Goal: Task Accomplishment & Management: Manage account settings

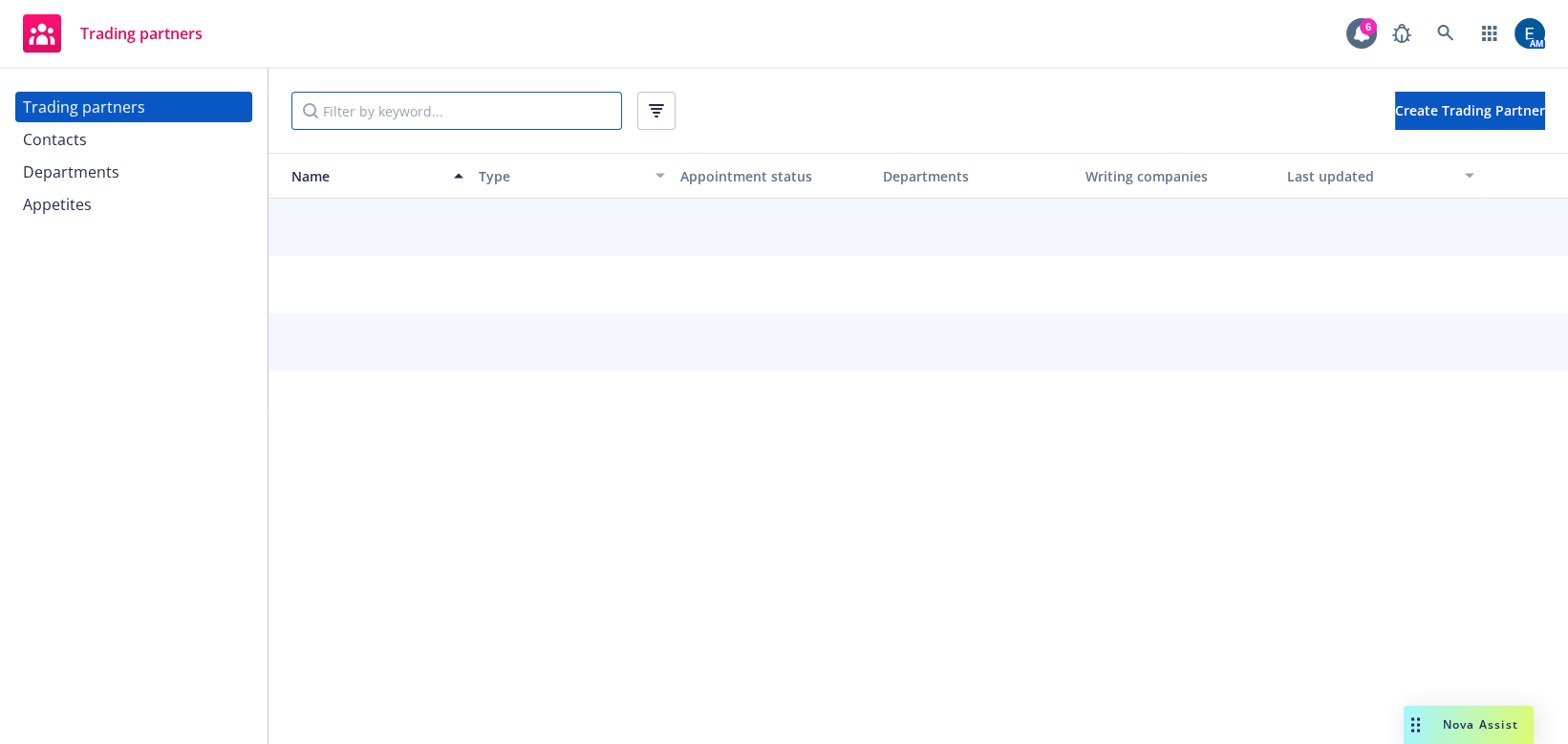
click at [433, 99] on input "Filter by keyword..." at bounding box center [457, 110] width 331 height 38
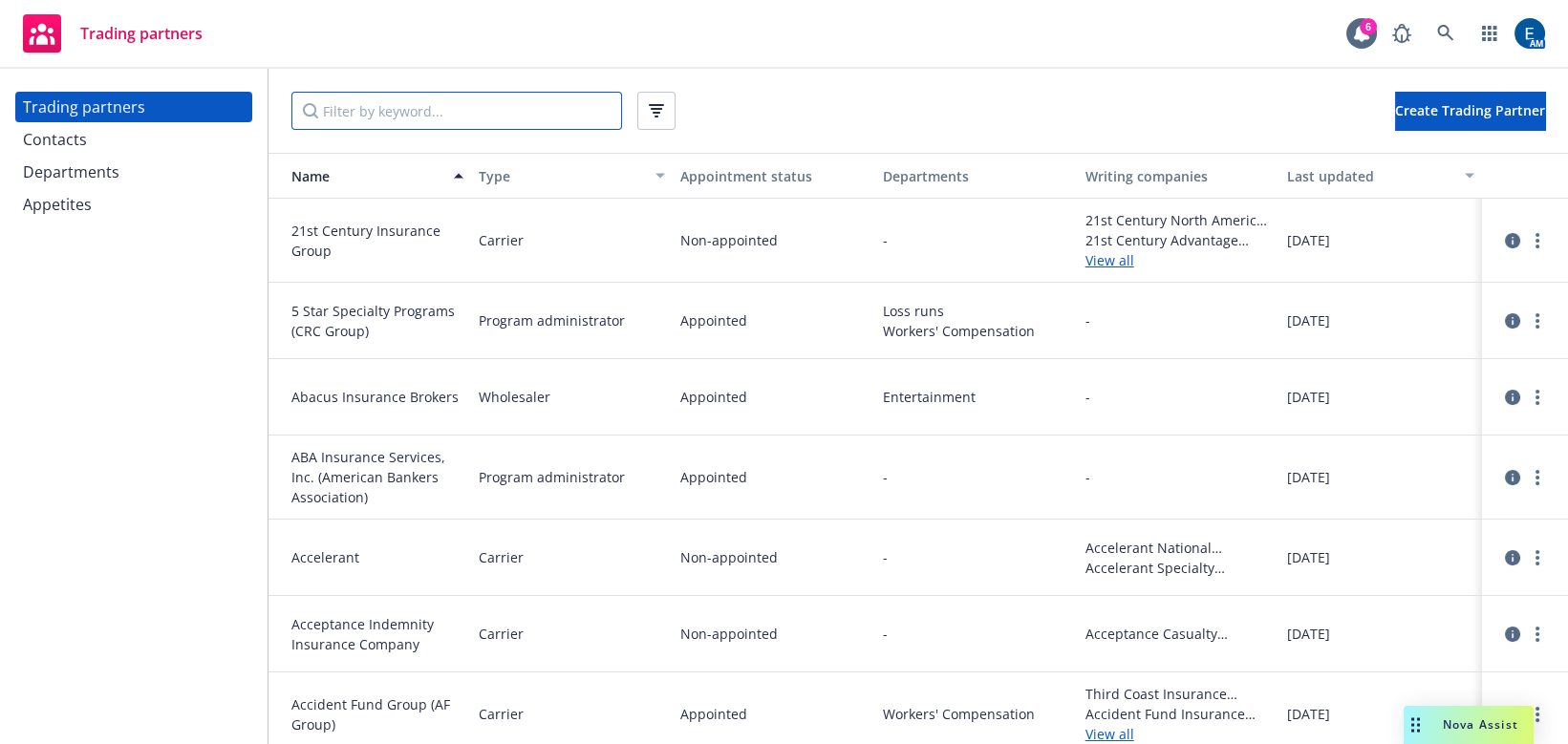
paste input "[PERSON_NAME]’s"
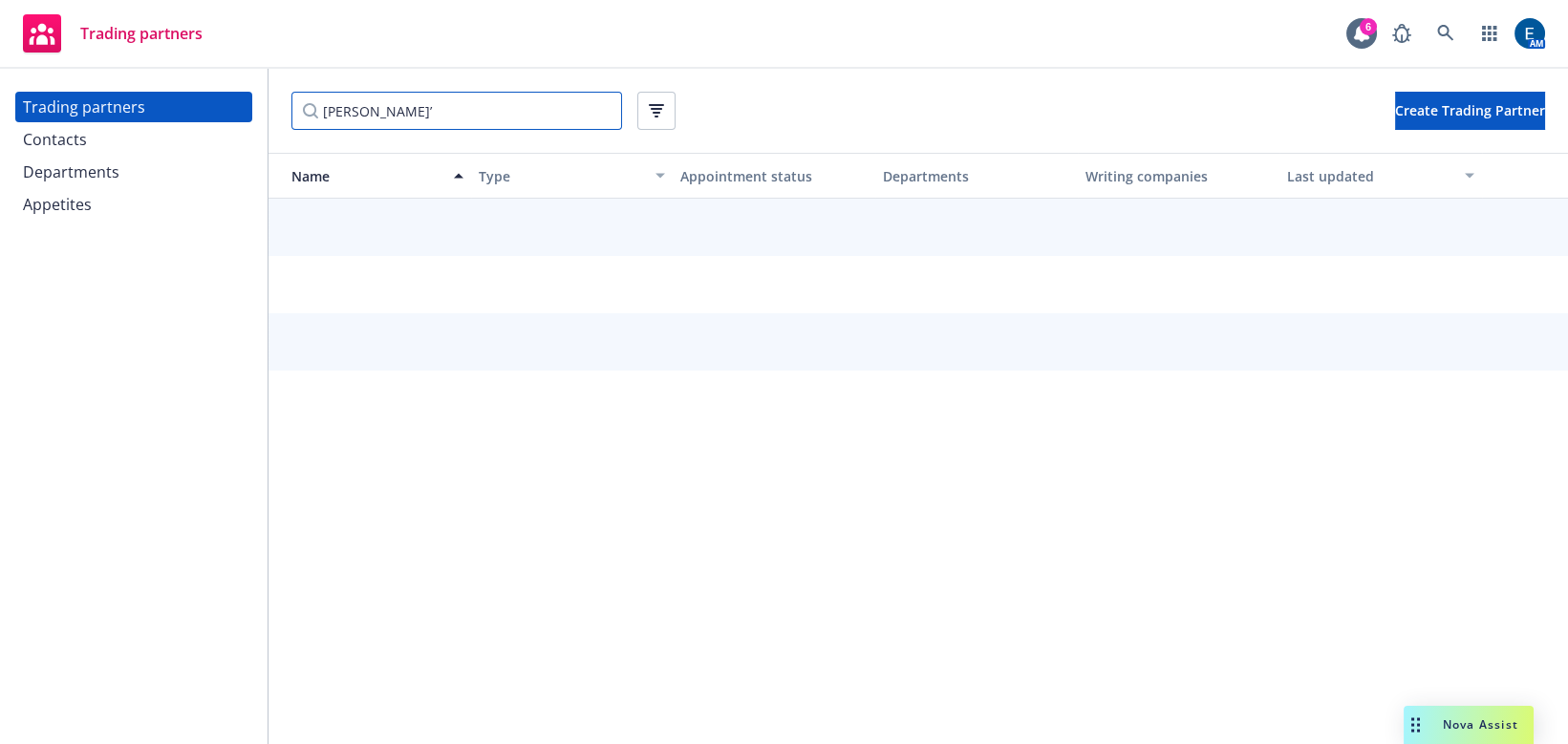
type input "[PERSON_NAME]’"
click at [93, 128] on div "Contacts" at bounding box center [133, 139] width 222 height 30
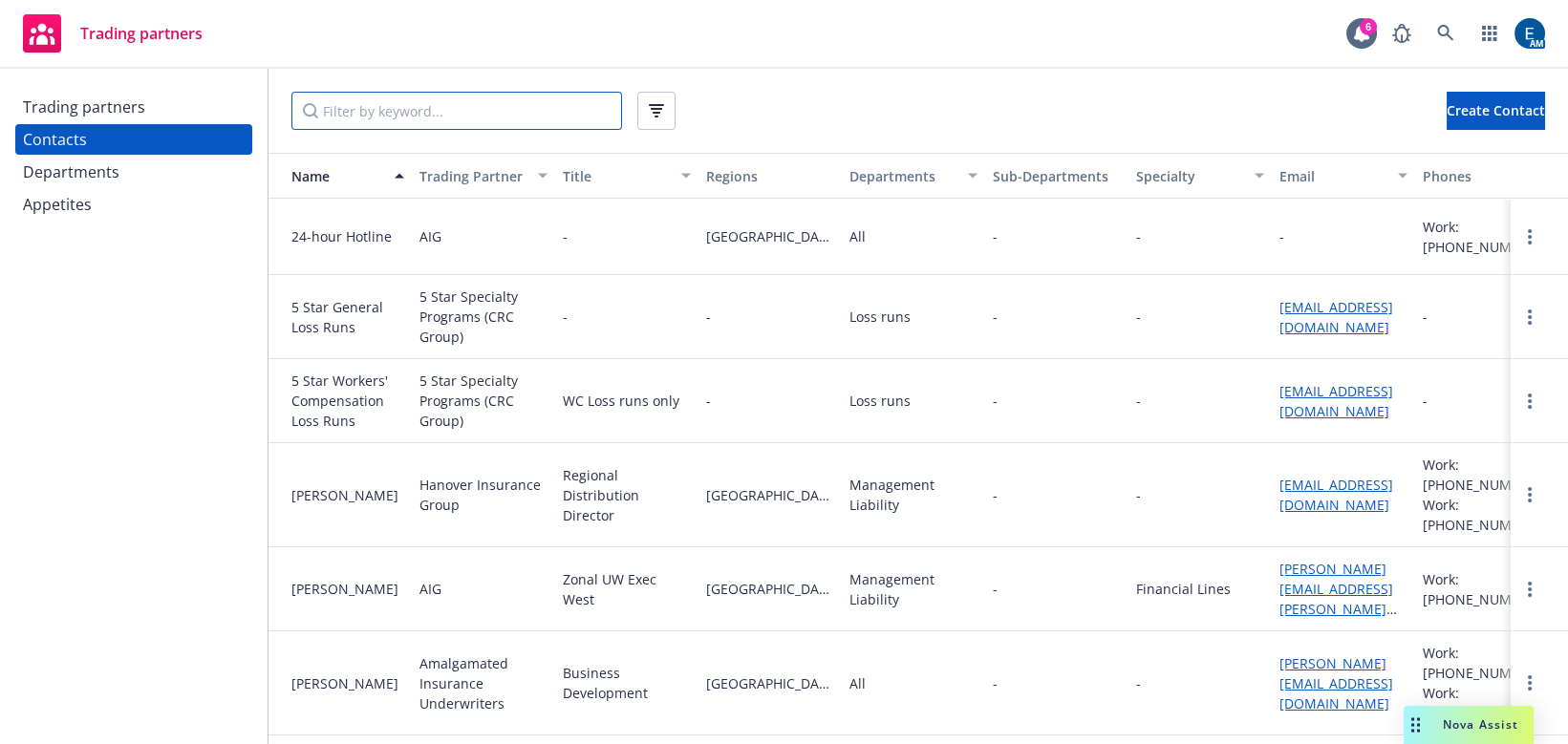
drag, startPoint x: 415, startPoint y: 116, endPoint x: 414, endPoint y: 105, distance: 11.0
click at [414, 115] on input "Filter by keyword..." at bounding box center [457, 110] width 331 height 38
paste input "[PERSON_NAME]’s"
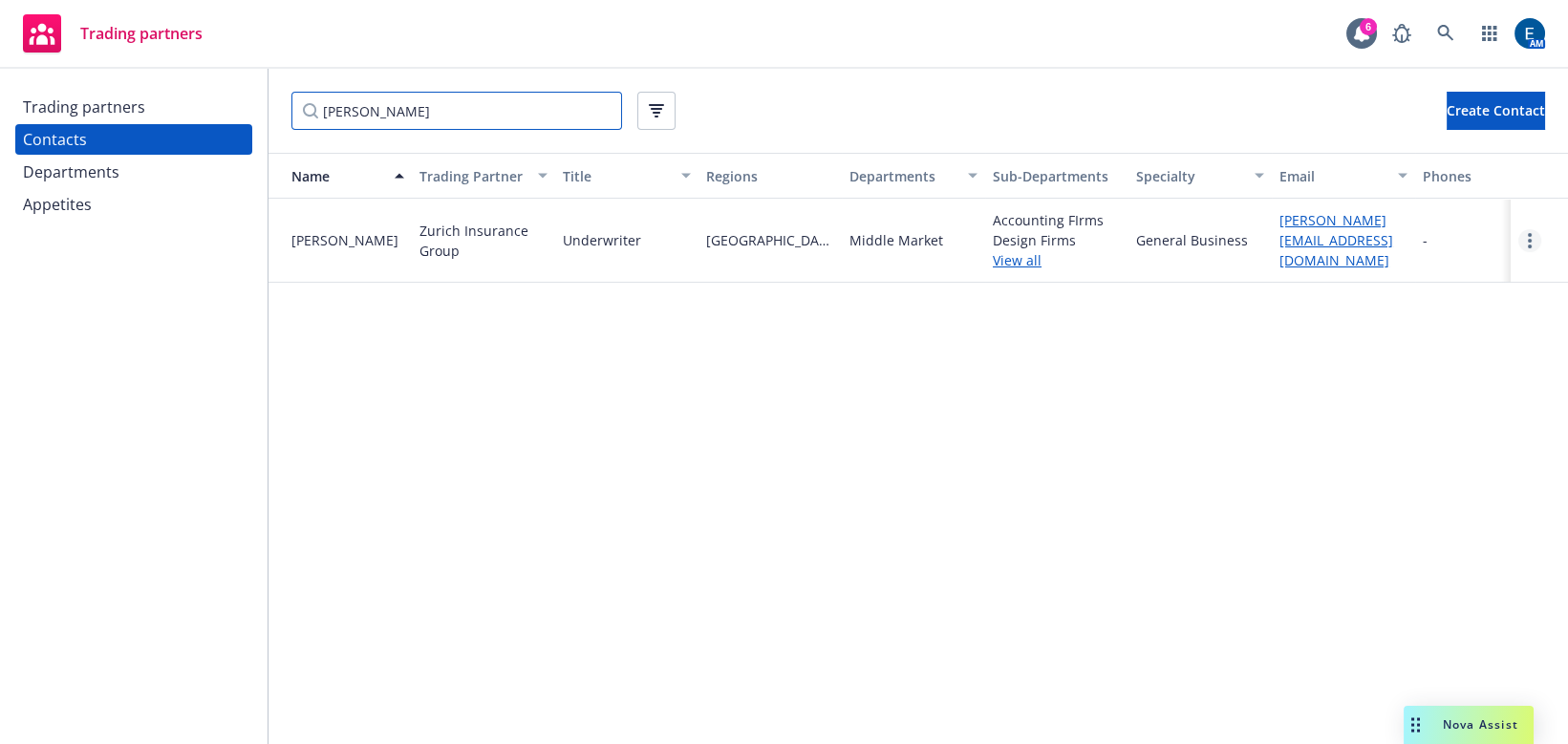
type input "[PERSON_NAME]"
click at [1533, 229] on link "more" at bounding box center [1529, 240] width 22 height 22
click at [1487, 243] on link "Edit" at bounding box center [1487, 253] width 103 height 38
select select "LEGACY_ABD"
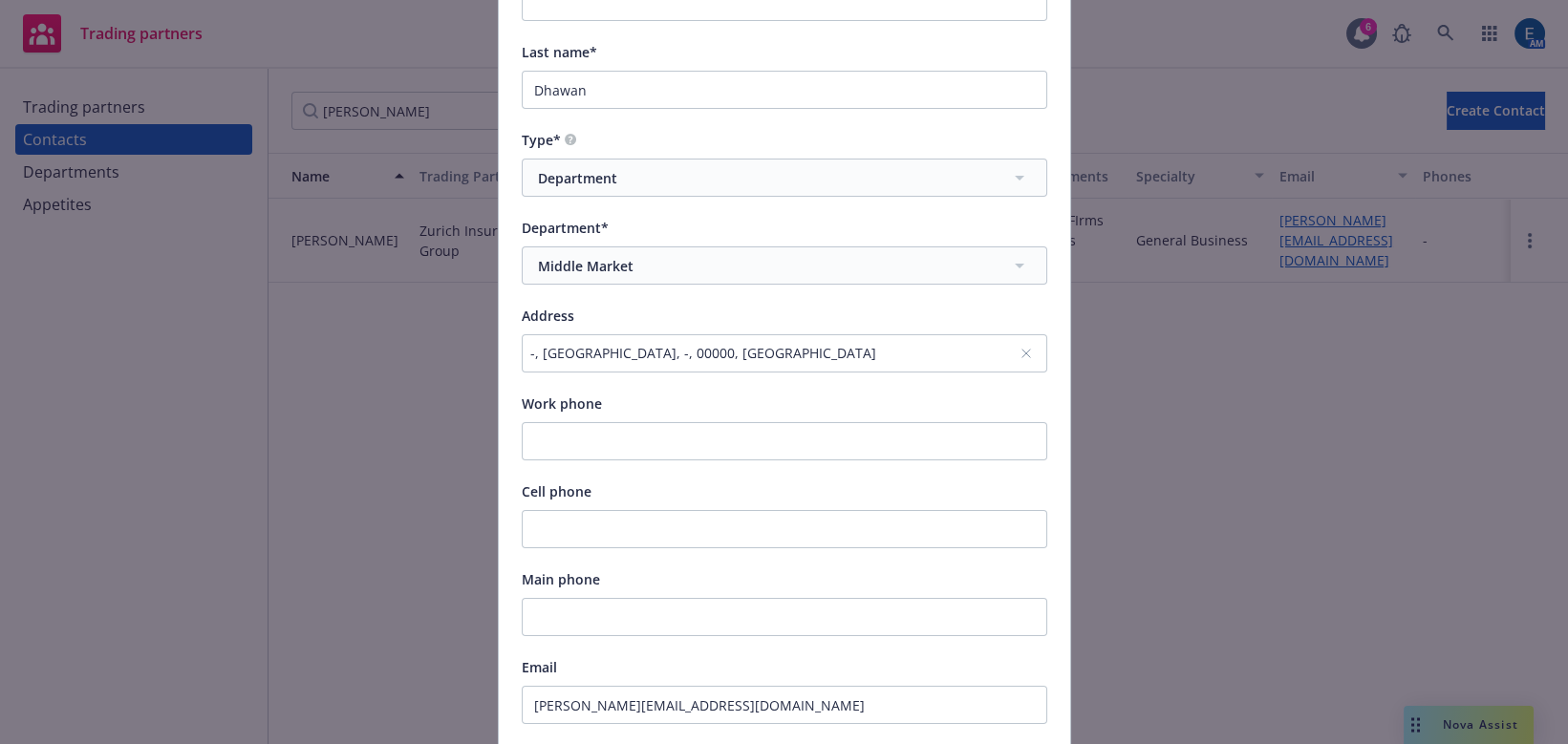
scroll to position [347, 0]
click at [560, 595] on input "Main phone" at bounding box center [784, 614] width 525 height 38
click at [545, 419] on input "Work phone" at bounding box center [784, 438] width 525 height 38
paste input "[PHONE_NUMBER]"
click at [540, 419] on input "[PHONE_NUMBER]" at bounding box center [784, 438] width 525 height 38
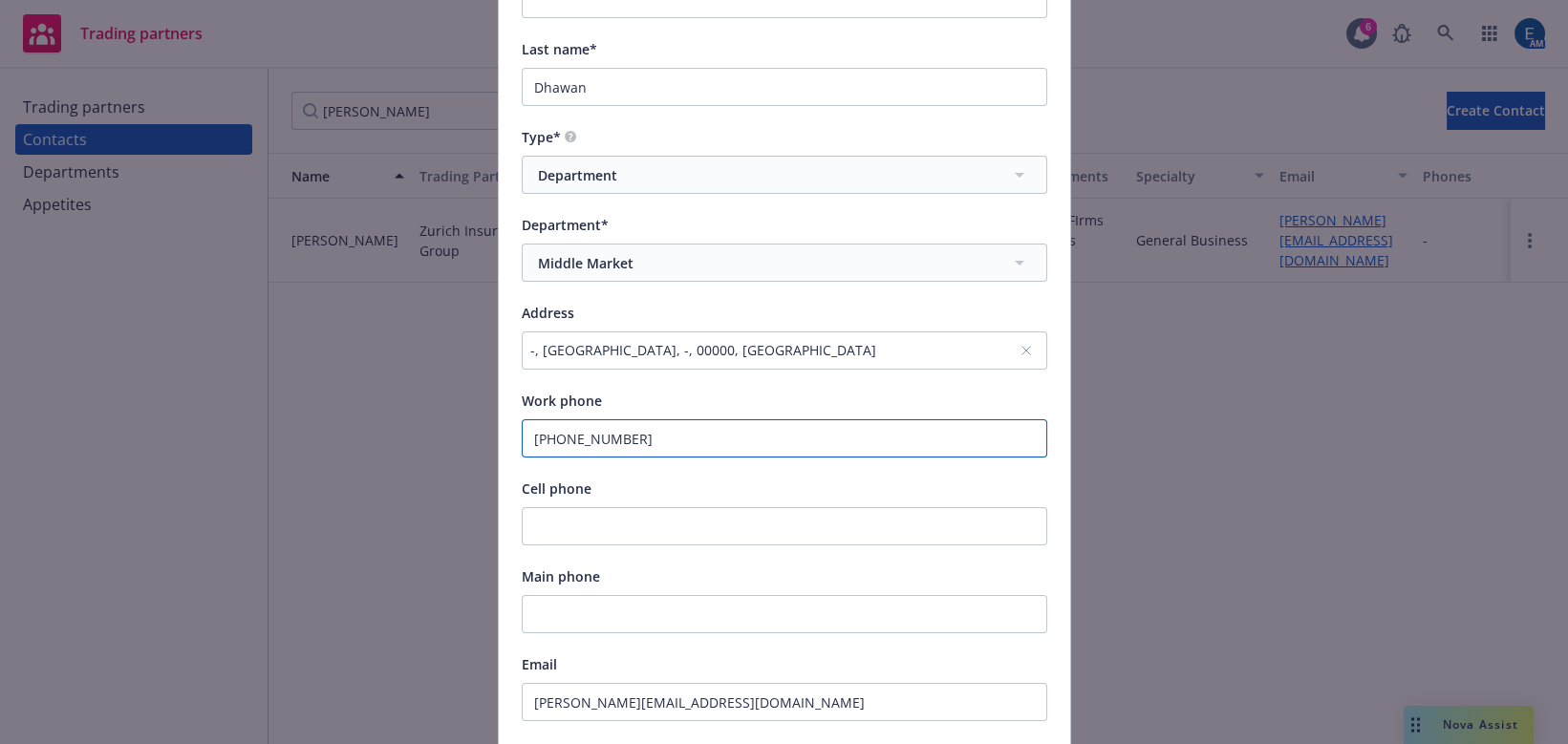
type input "[PHONE_NUMBER]"
click at [728, 476] on div "Cell phone" at bounding box center [784, 487] width 525 height 22
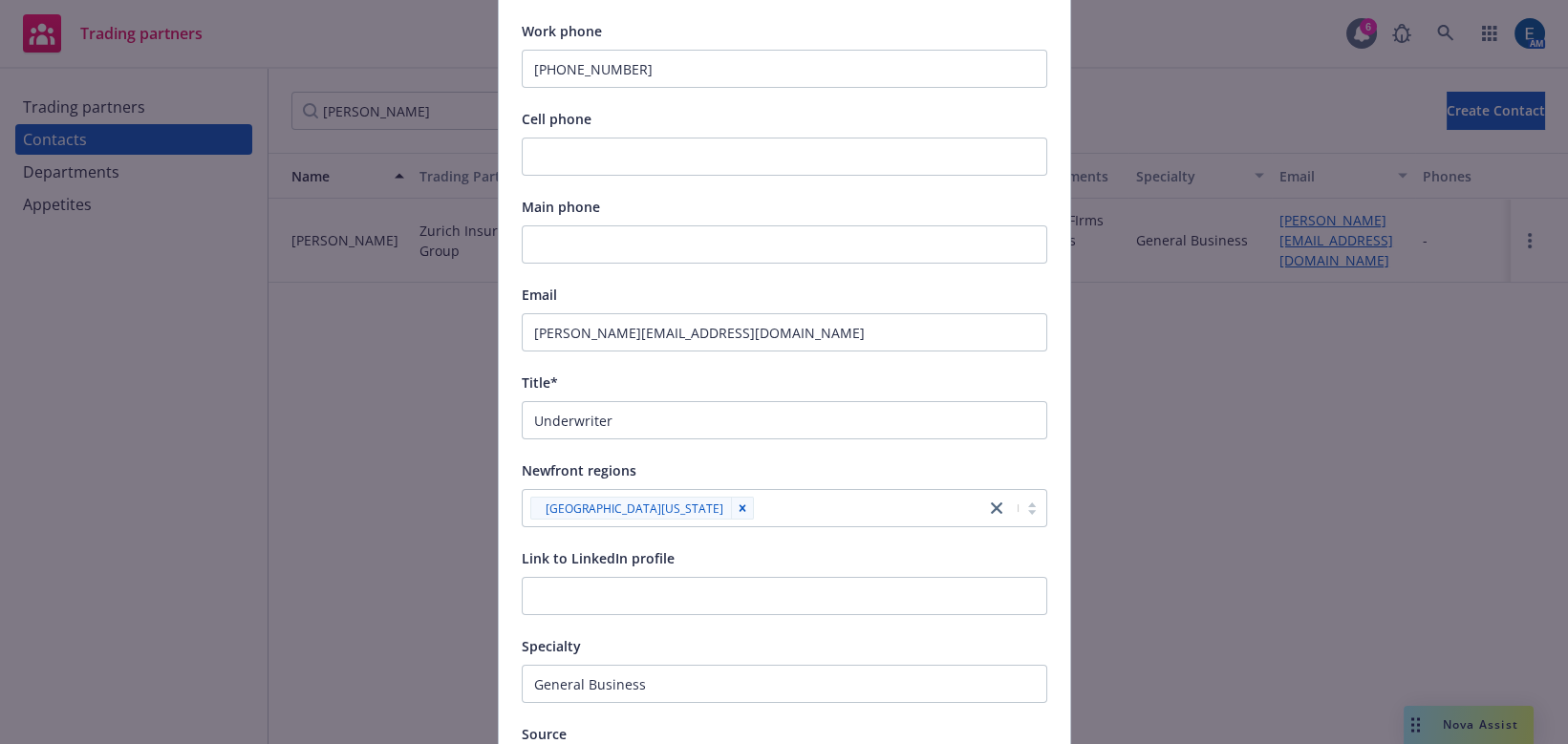
scroll to position [745, 0]
